Goal: Check status: Check status

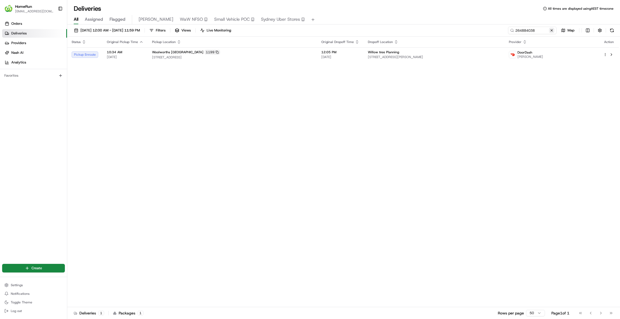
click at [552, 30] on button at bounding box center [551, 30] width 5 height 5
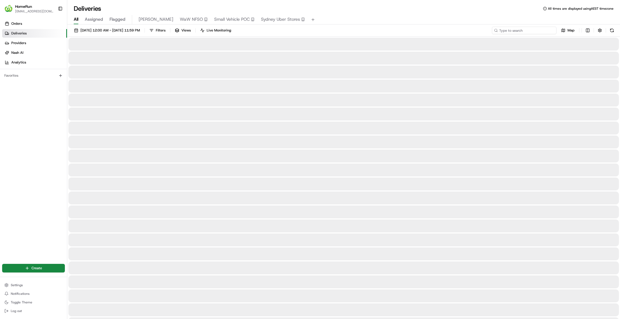
click at [537, 32] on input at bounding box center [524, 31] width 65 height 8
paste input "264037470"
type input "264037470"
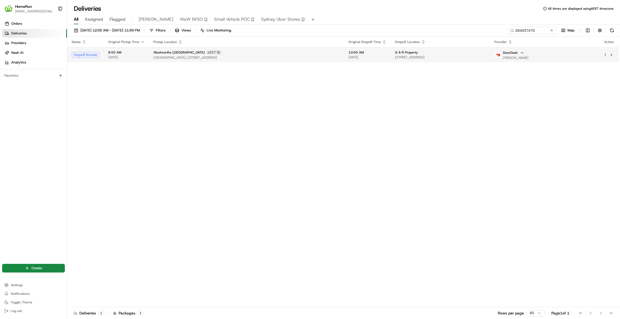
click at [451, 53] on div "G & R Property" at bounding box center [440, 52] width 91 height 4
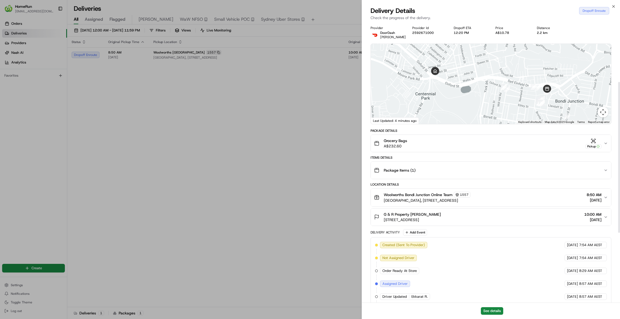
scroll to position [240, 0]
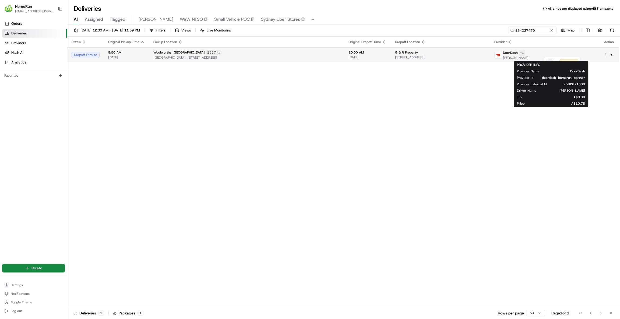
click at [560, 54] on html "HomeRun [EMAIL_ADDRESS][DOMAIN_NAME] Toggle Sidebar Orders Deliveries Providers…" at bounding box center [310, 159] width 620 height 319
click at [562, 51] on html "HomeRun [EMAIL_ADDRESS][DOMAIN_NAME] Toggle Sidebar Orders Deliveries Providers…" at bounding box center [310, 159] width 620 height 319
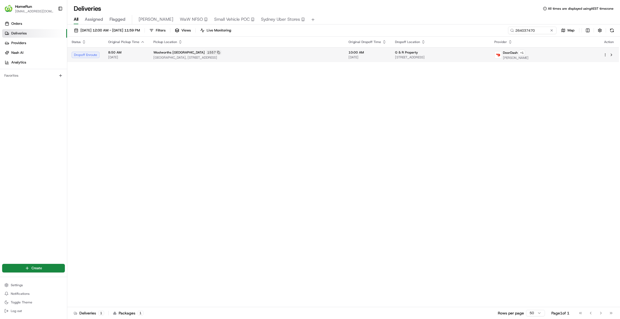
click at [565, 48] on td "DoorDash + 1 [PERSON_NAME]" at bounding box center [544, 54] width 109 height 15
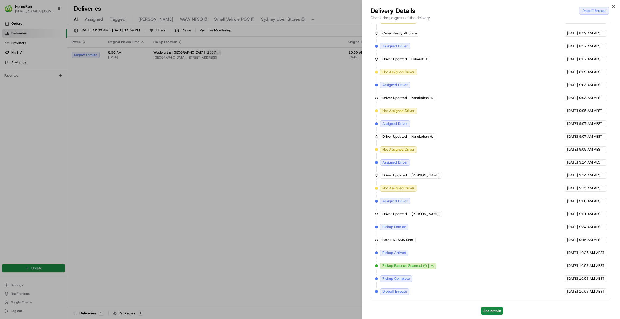
drag, startPoint x: 112, startPoint y: 200, endPoint x: 114, endPoint y: 204, distance: 3.5
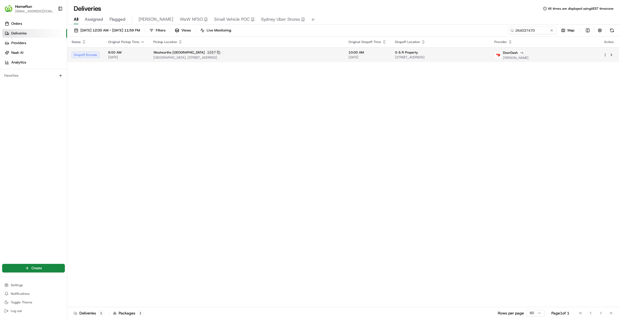
click at [449, 54] on div "G & R Property" at bounding box center [440, 52] width 91 height 4
click at [552, 30] on button at bounding box center [551, 30] width 5 height 5
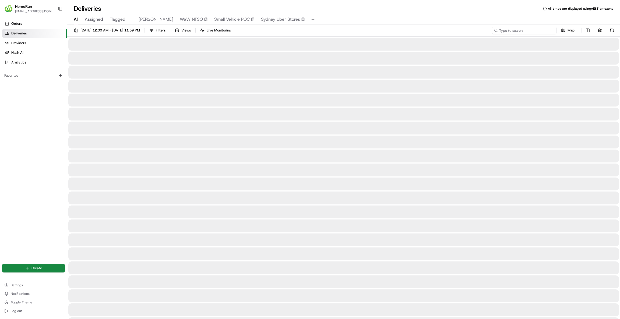
drag, startPoint x: 537, startPoint y: 33, endPoint x: 536, endPoint y: 30, distance: 2.8
click at [536, 31] on input at bounding box center [524, 31] width 65 height 8
paste input "265316599"
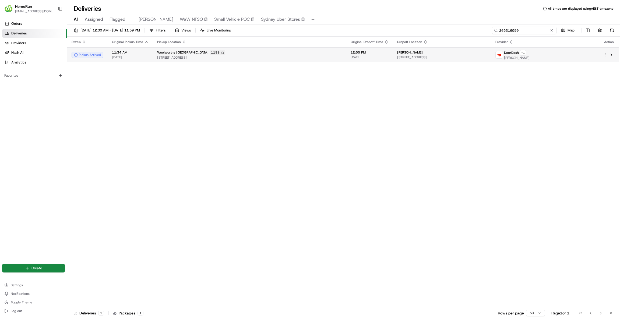
type input "265316599"
click at [482, 56] on span "[STREET_ADDRESS]" at bounding box center [442, 57] width 90 height 4
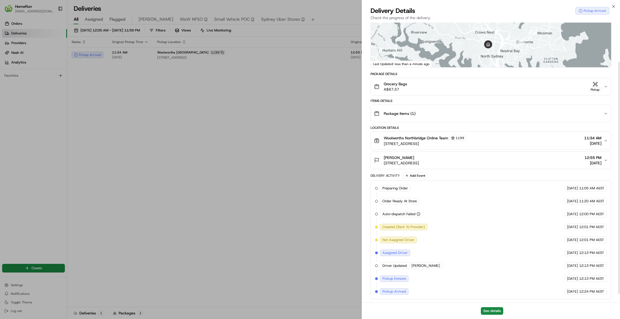
scroll to position [58, 0]
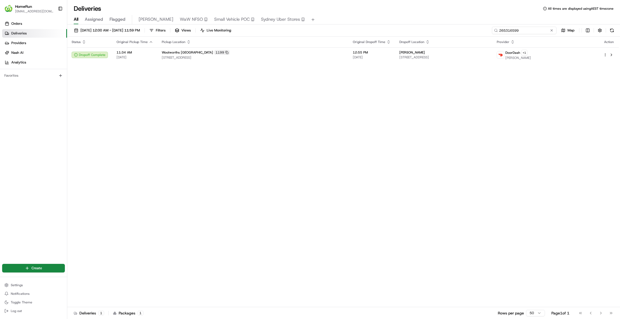
click at [555, 32] on input "265316599" at bounding box center [524, 31] width 65 height 8
drag, startPoint x: 553, startPoint y: 30, endPoint x: 534, endPoint y: 32, distance: 18.7
click at [550, 30] on button at bounding box center [551, 30] width 5 height 5
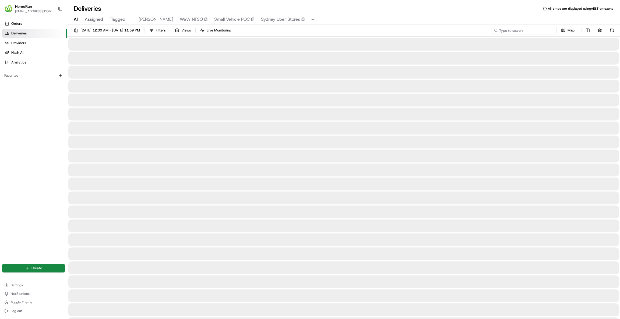
click at [520, 33] on input at bounding box center [524, 31] width 65 height 8
paste input "265321777"
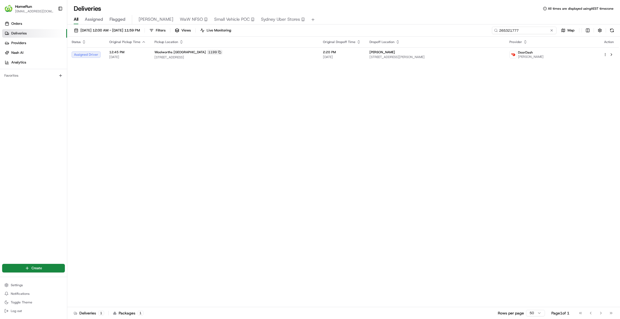
type input "265321777"
drag, startPoint x: 468, startPoint y: 119, endPoint x: 420, endPoint y: 131, distance: 49.6
click at [420, 131] on div "Status Original Pickup Time Pickup Location Original Dropoff Time Dropoff Locat…" at bounding box center [343, 172] width 552 height 271
click at [389, 54] on span "[PERSON_NAME]" at bounding box center [383, 52] width 26 height 4
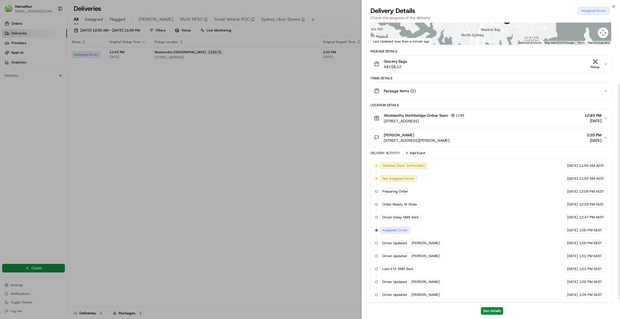
scroll to position [84, 0]
